Goal: Transaction & Acquisition: Purchase product/service

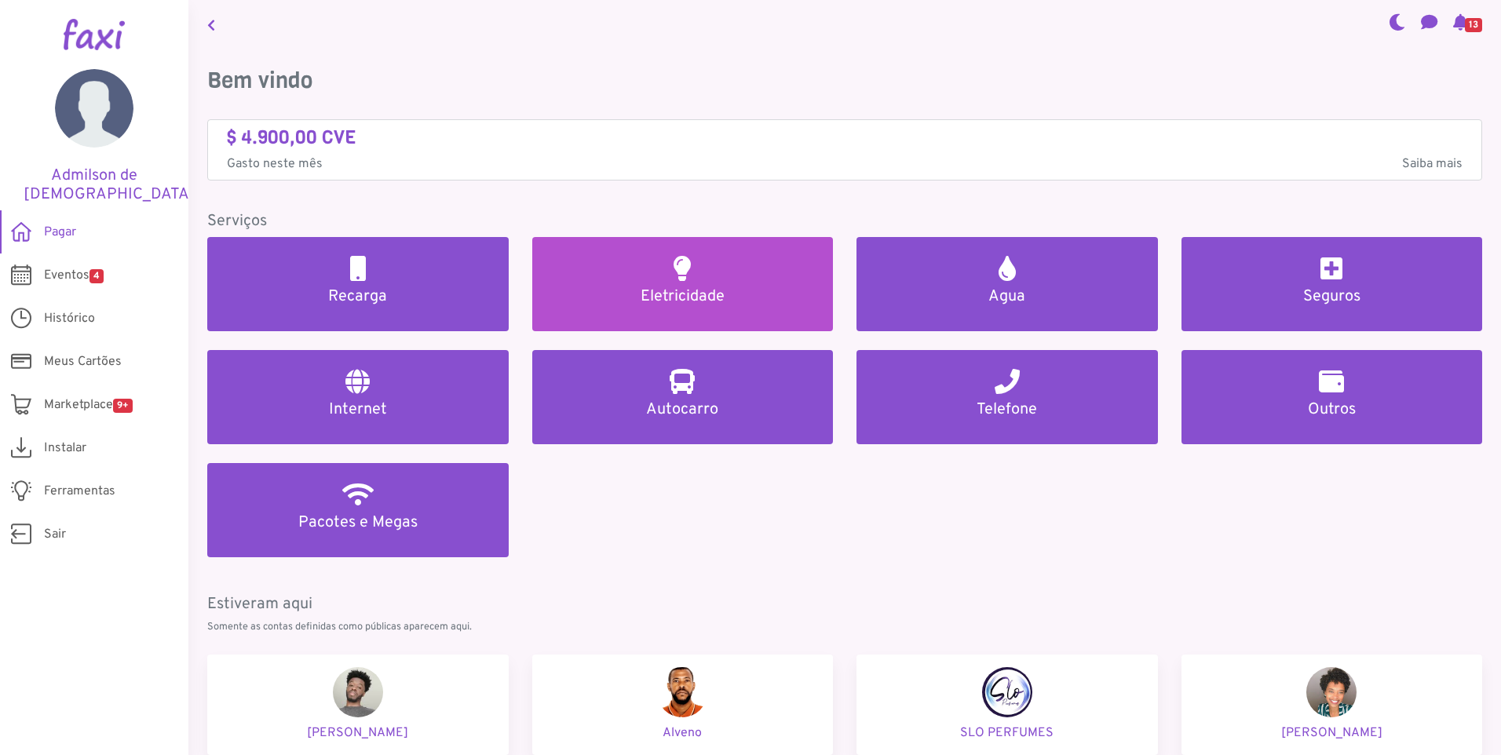
click at [699, 294] on h5 "Eletricidade" at bounding box center [683, 296] width 264 height 19
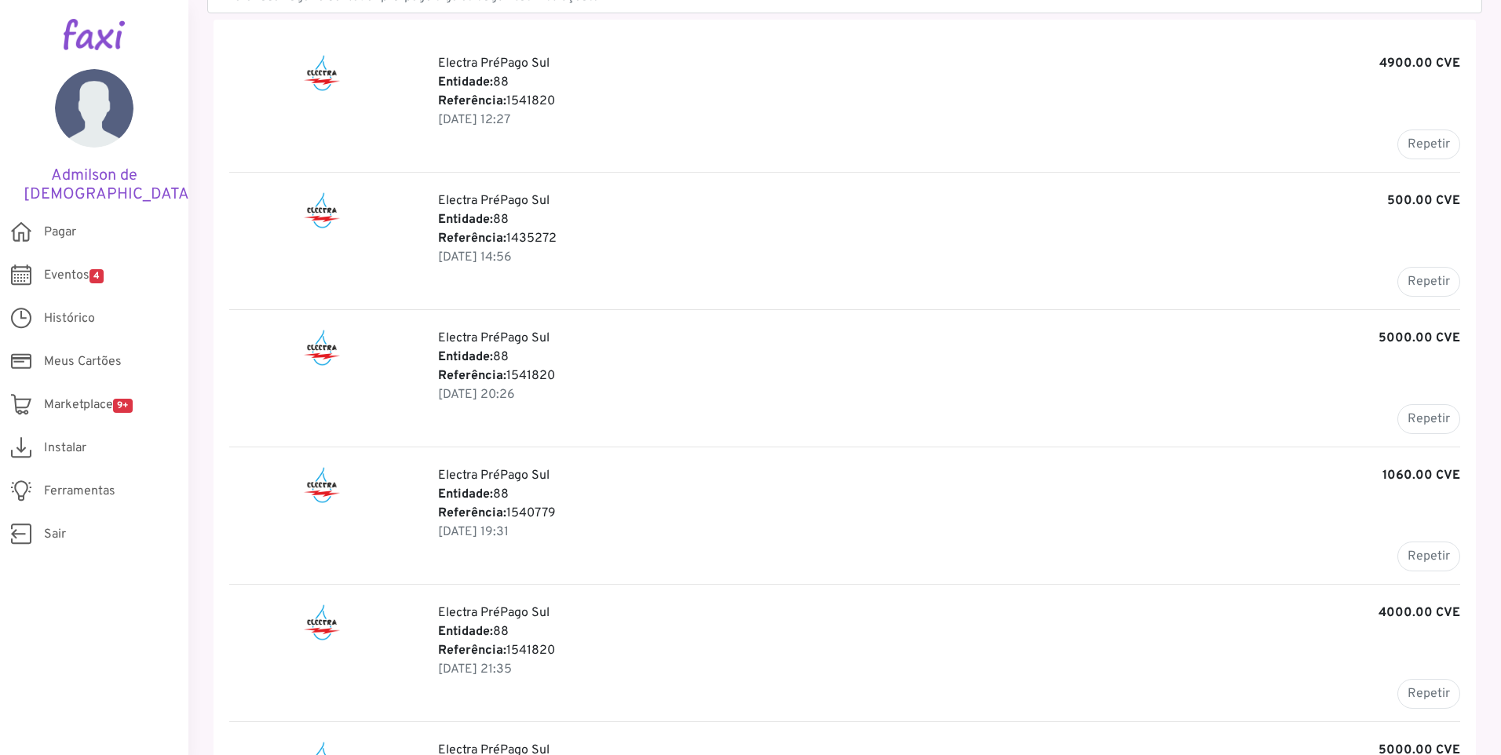
scroll to position [235, 0]
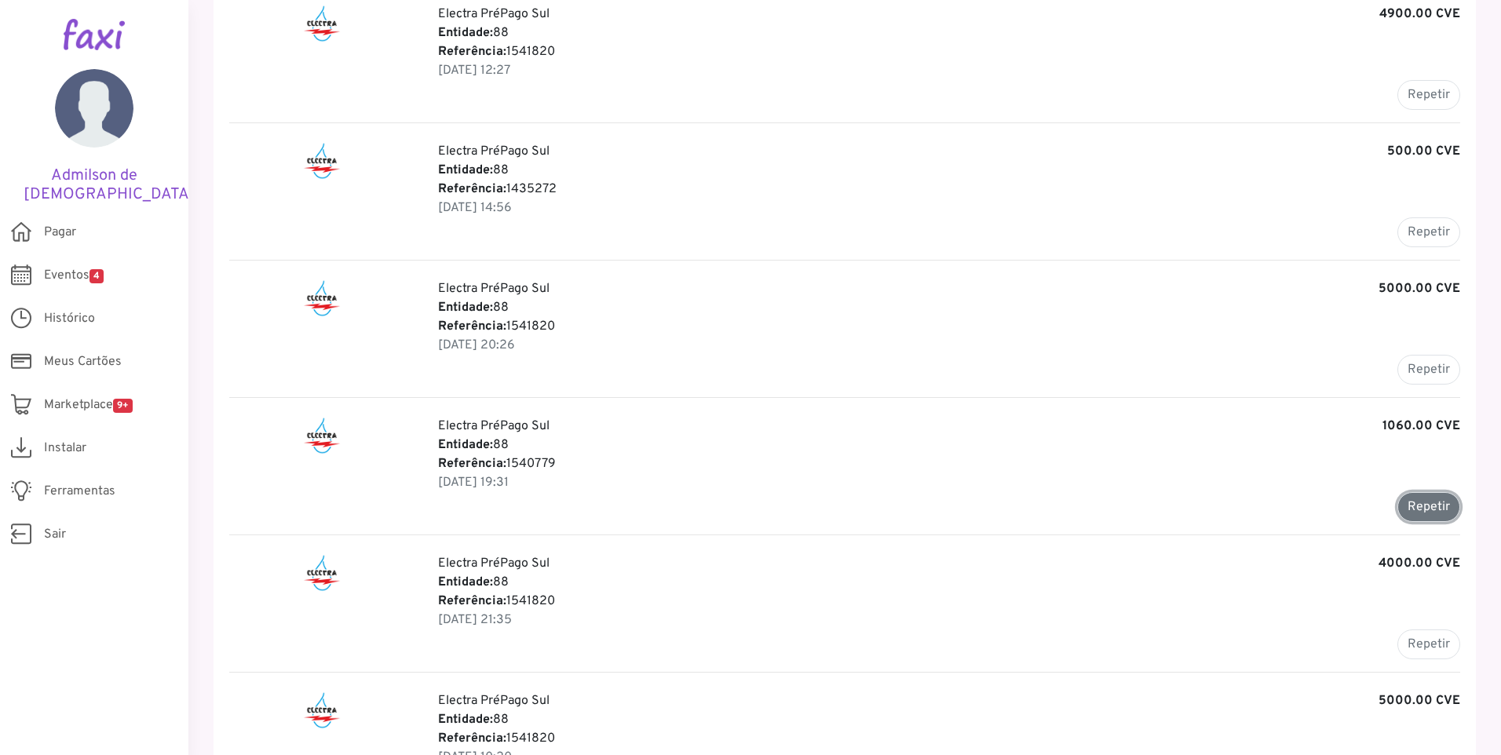
click at [1418, 503] on button "Repetir" at bounding box center [1428, 507] width 63 height 30
type input "*******"
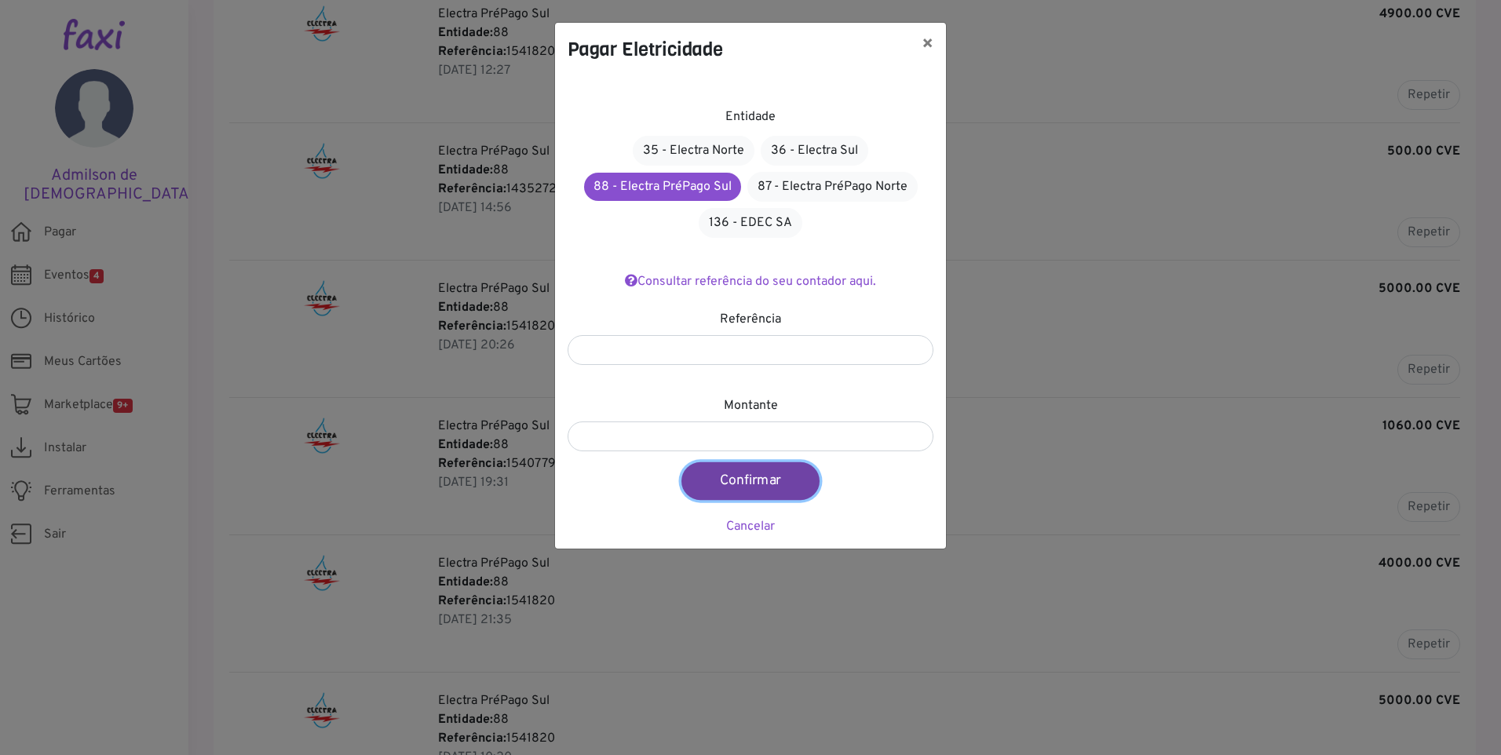
click at [758, 474] on button "Confirmar" at bounding box center [750, 481] width 138 height 38
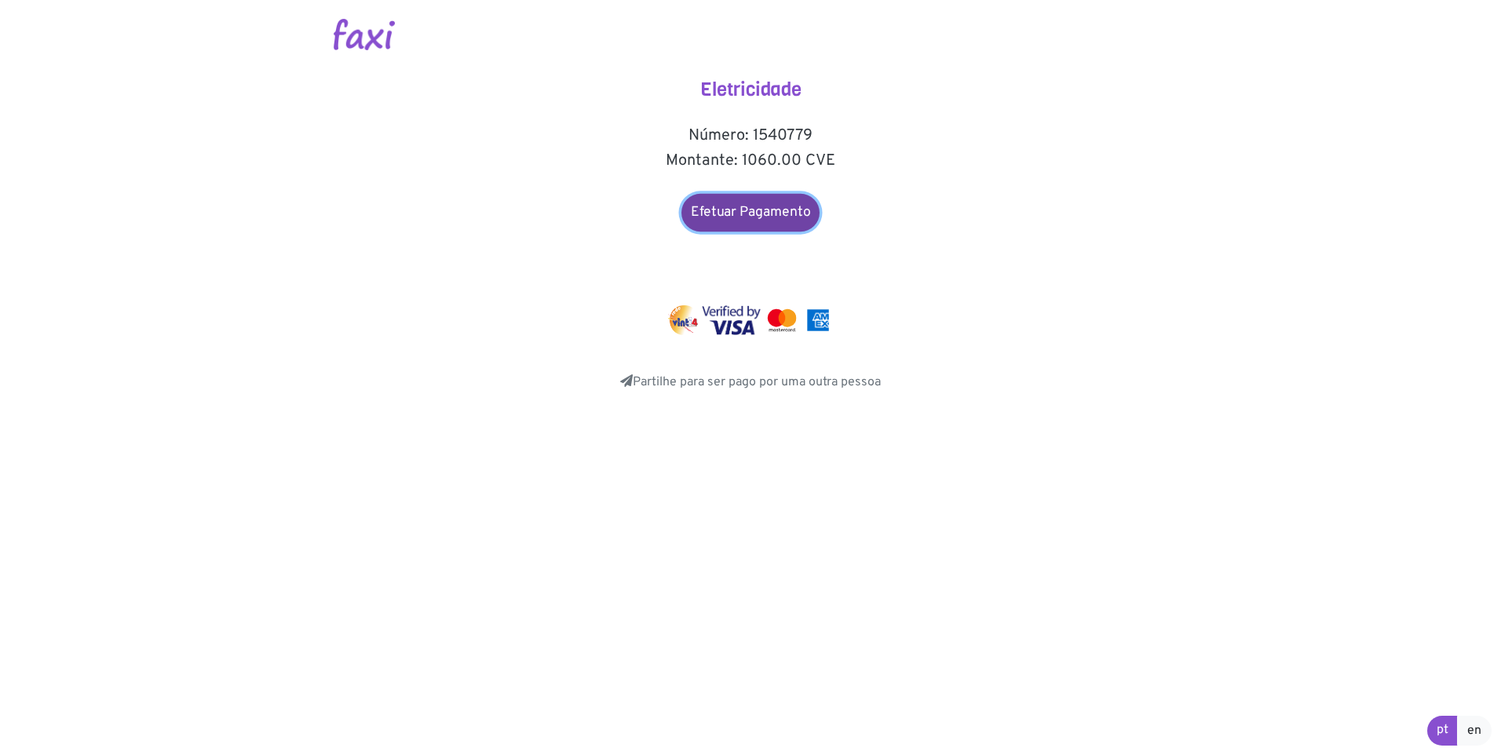
click at [750, 207] on link "Efetuar Pagamento" at bounding box center [750, 213] width 138 height 38
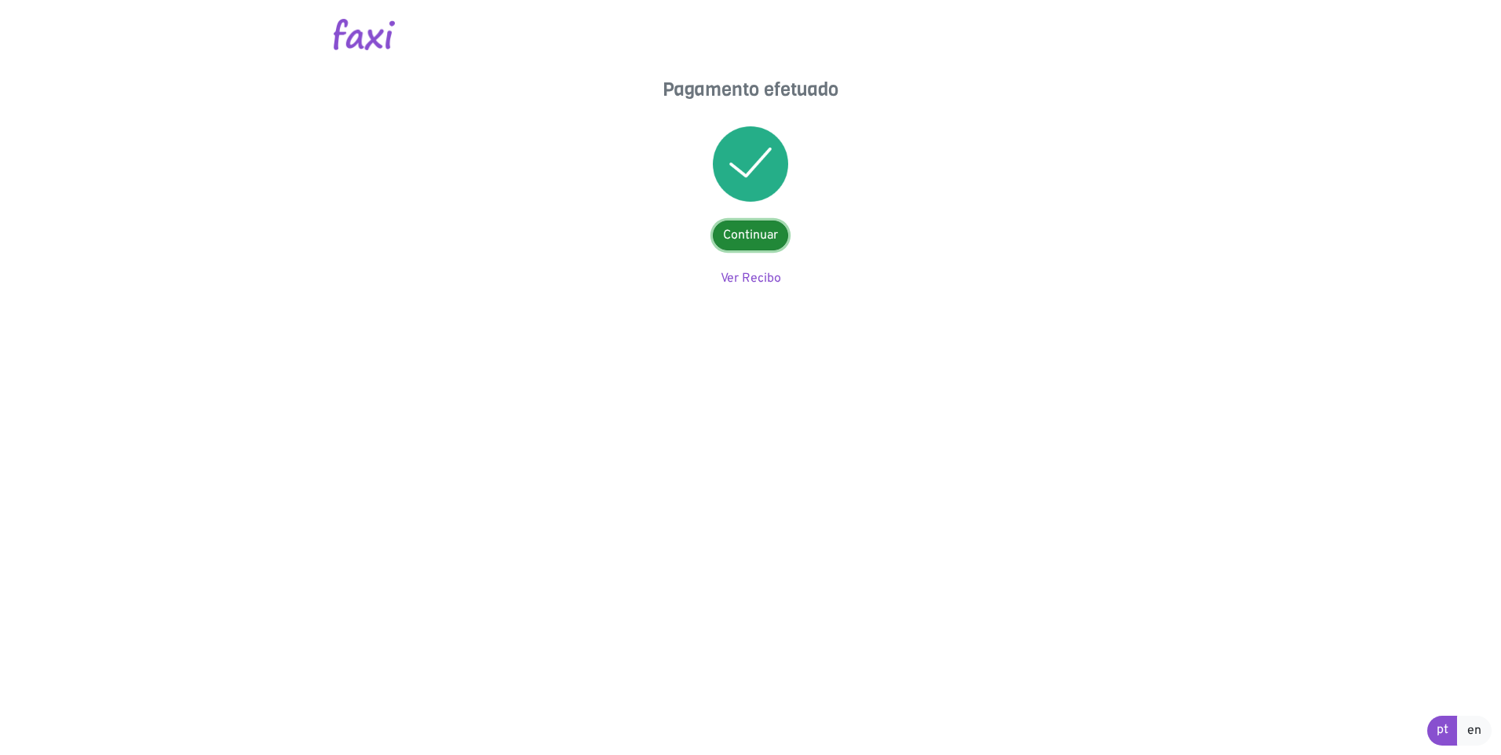
click at [754, 232] on link "Continuar" at bounding box center [750, 236] width 75 height 30
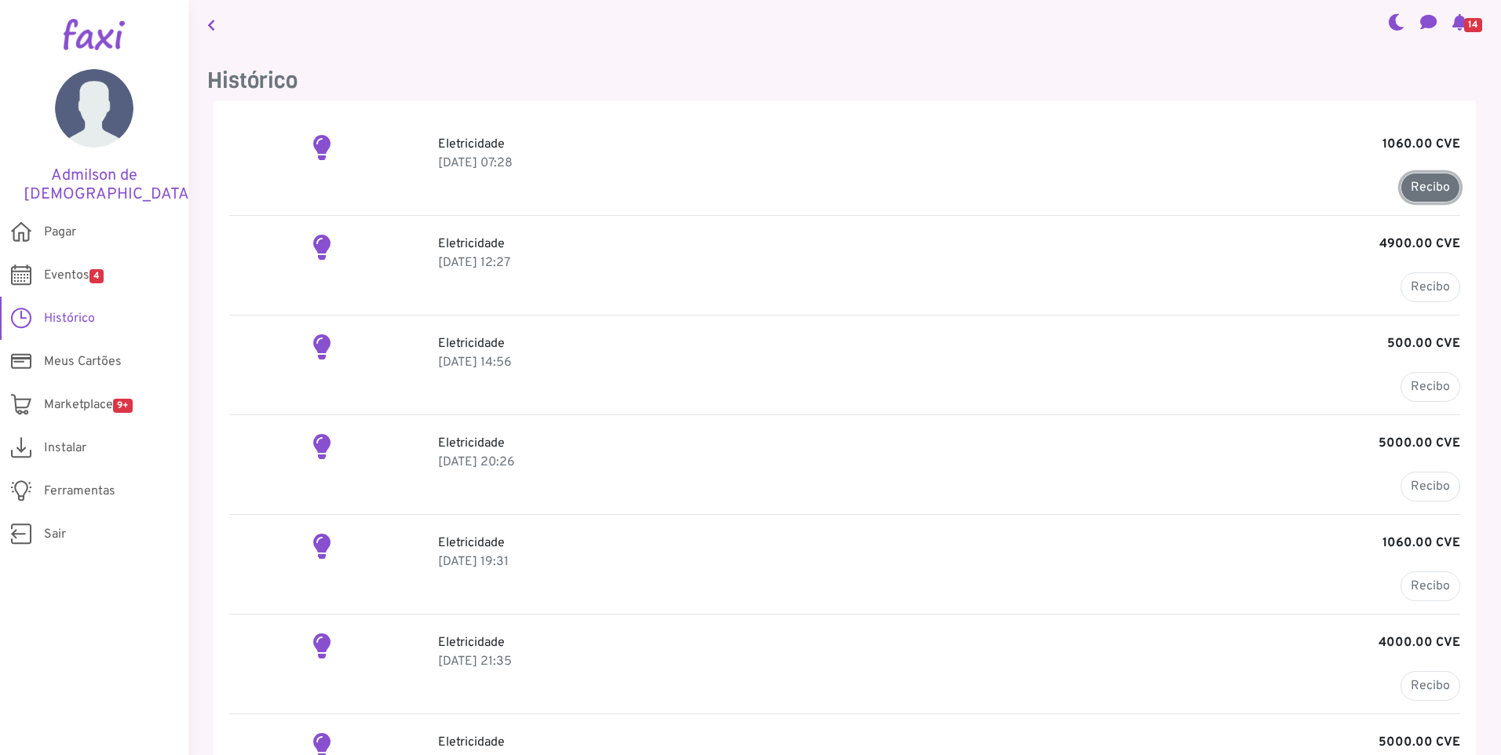
click at [1410, 190] on link "Recibo" at bounding box center [1430, 188] width 60 height 30
